Goal: Task Accomplishment & Management: Manage account settings

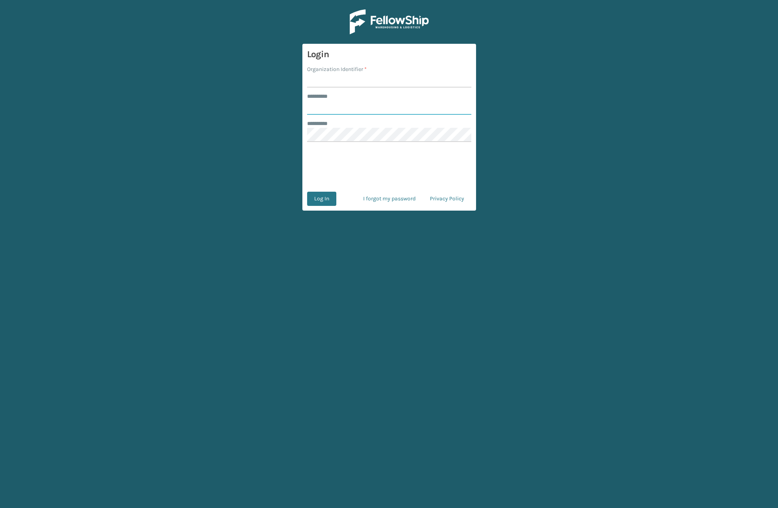
type input "****"
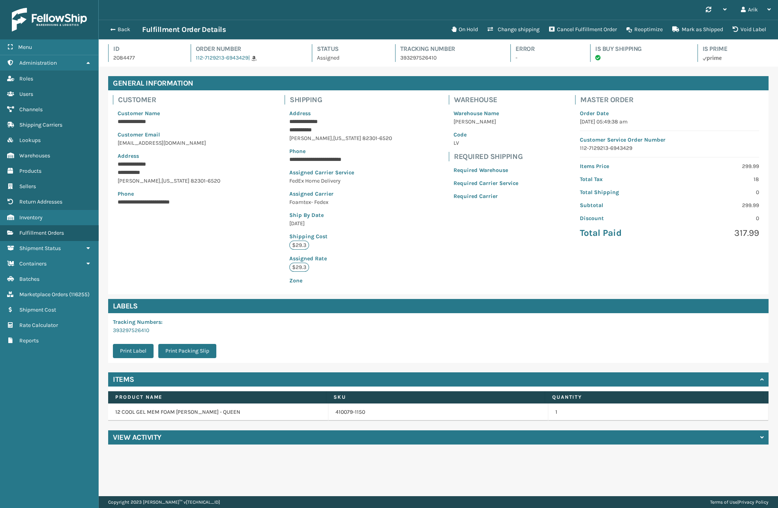
scroll to position [19, 679]
click at [518, 29] on button "Change shipping" at bounding box center [514, 30] width 62 height 16
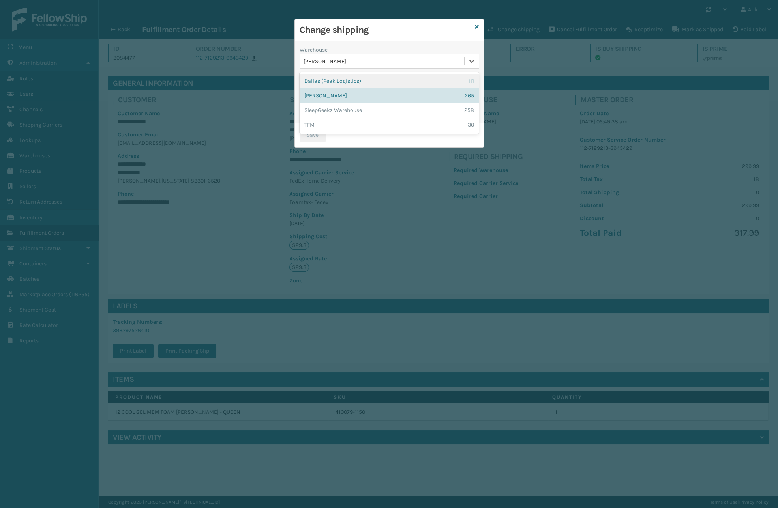
click at [329, 58] on div "[PERSON_NAME]" at bounding box center [383, 61] width 161 height 8
click at [330, 57] on div "[PERSON_NAME]" at bounding box center [383, 61] width 161 height 8
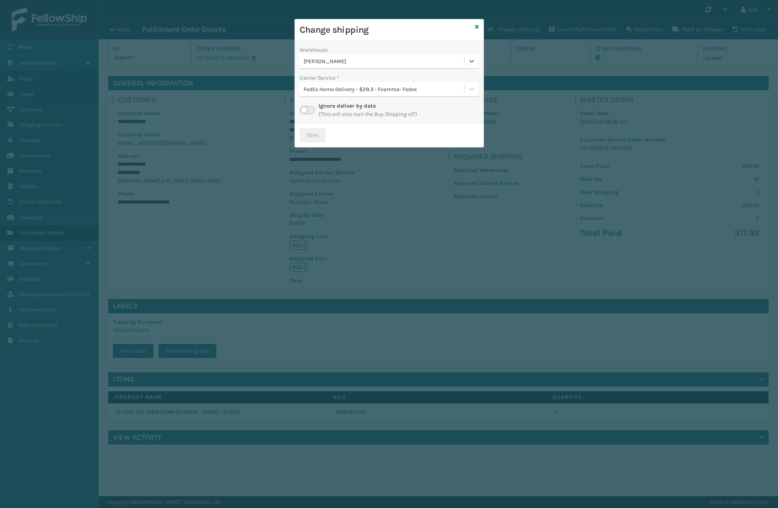
click at [325, 90] on div "FedEx Home Delivery - $29.3 - Foamtex- Fedex" at bounding box center [383, 89] width 161 height 8
click at [324, 89] on div "FedEx Home Delivery - $29.3 - Foamtex- Fedex" at bounding box center [383, 89] width 161 height 8
click at [307, 113] on label at bounding box center [306, 110] width 15 height 9
click at [305, 111] on input "checkbox" at bounding box center [301, 108] width 5 height 5
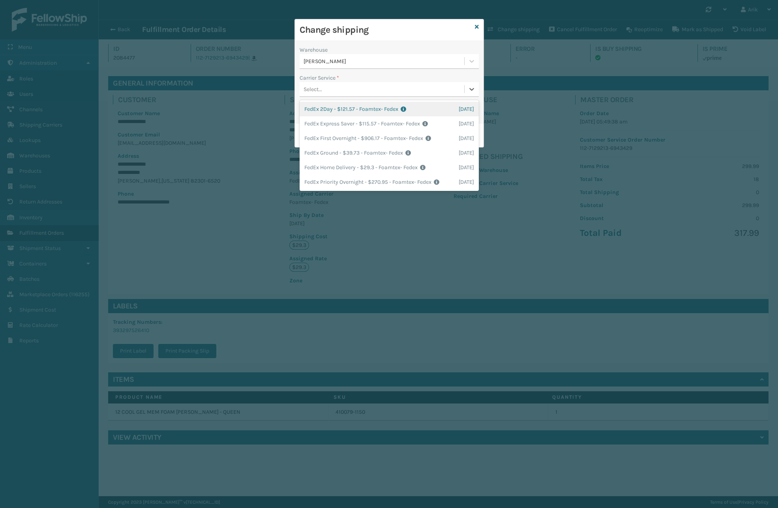
click at [361, 93] on div "Select..." at bounding box center [381, 89] width 165 height 13
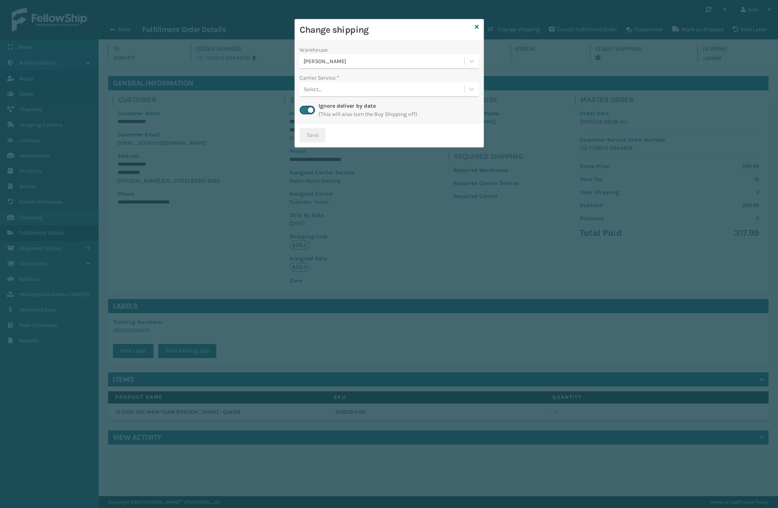
click at [480, 23] on div "Change shipping" at bounding box center [389, 30] width 189 height 22
click at [477, 26] on icon at bounding box center [477, 27] width 4 height 6
